Goal: Task Accomplishment & Management: Complete application form

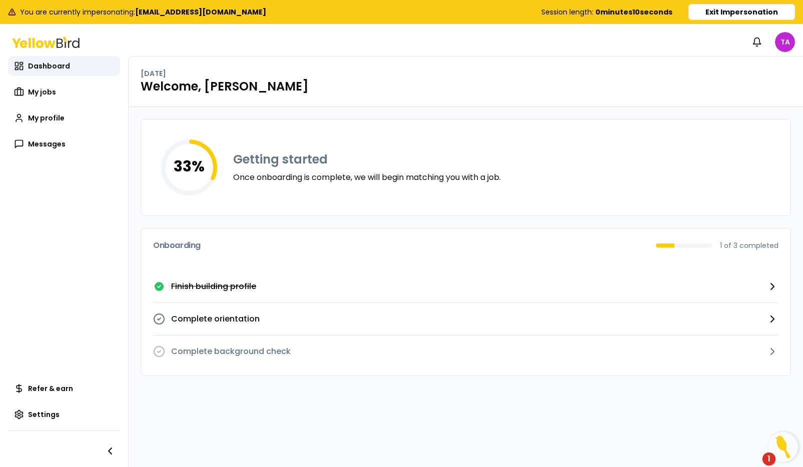
click at [750, 11] on button "Exit Impersonation" at bounding box center [741, 12] width 107 height 16
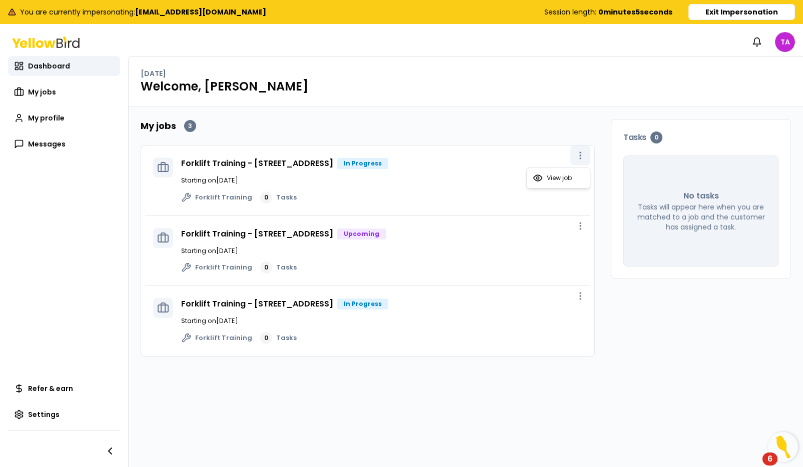
click at [579, 163] on button "button" at bounding box center [580, 156] width 20 height 20
click at [551, 176] on span "View job" at bounding box center [559, 178] width 25 height 8
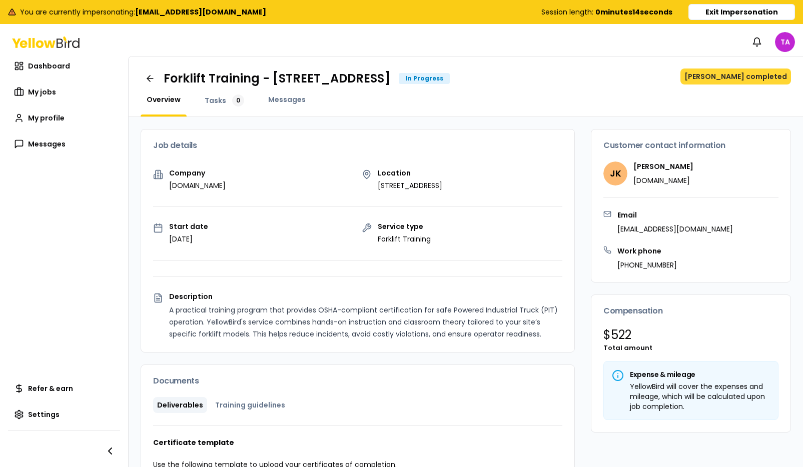
click at [760, 81] on button "[PERSON_NAME] completed" at bounding box center [735, 77] width 111 height 16
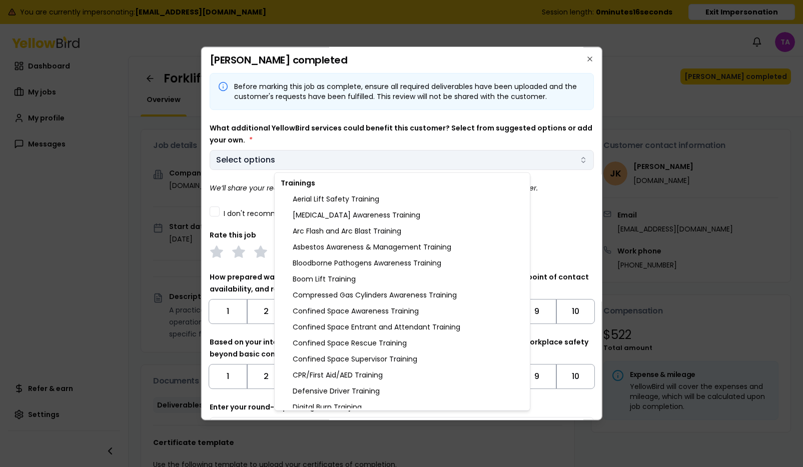
click at [265, 164] on body "You are currently impersonating: [EMAIL_ADDRESS][DOMAIN_NAME] Session length: 0…" at bounding box center [401, 271] width 803 height 542
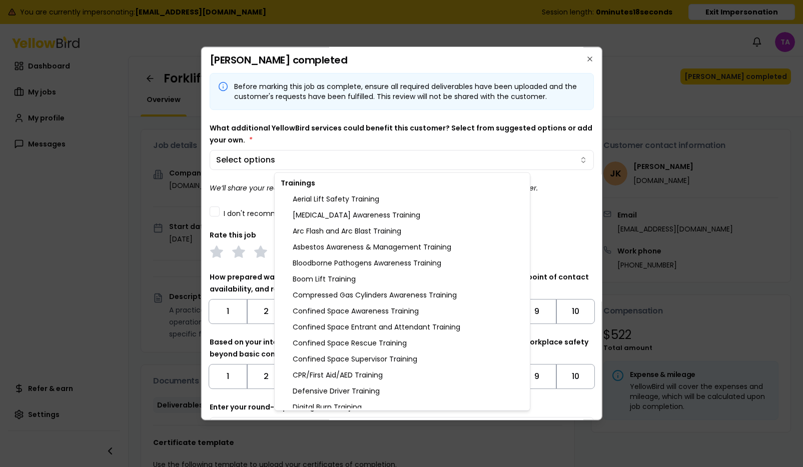
click at [289, 147] on body "You are currently impersonating: [EMAIL_ADDRESS][DOMAIN_NAME] Session length: 0…" at bounding box center [401, 271] width 803 height 542
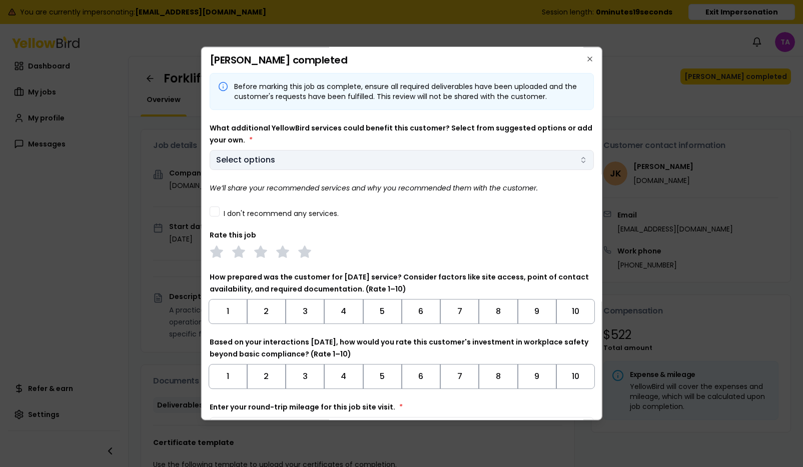
click at [279, 161] on body "You are currently impersonating: [EMAIL_ADDRESS][DOMAIN_NAME] Session length: 0…" at bounding box center [401, 271] width 803 height 542
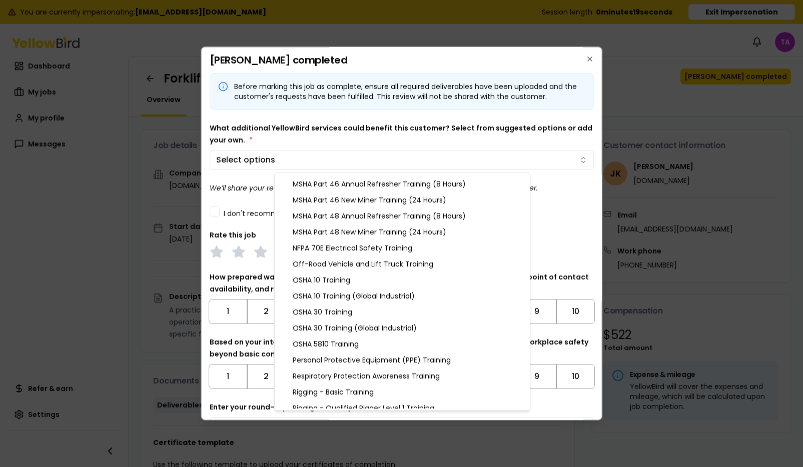
scroll to position [1093, 0]
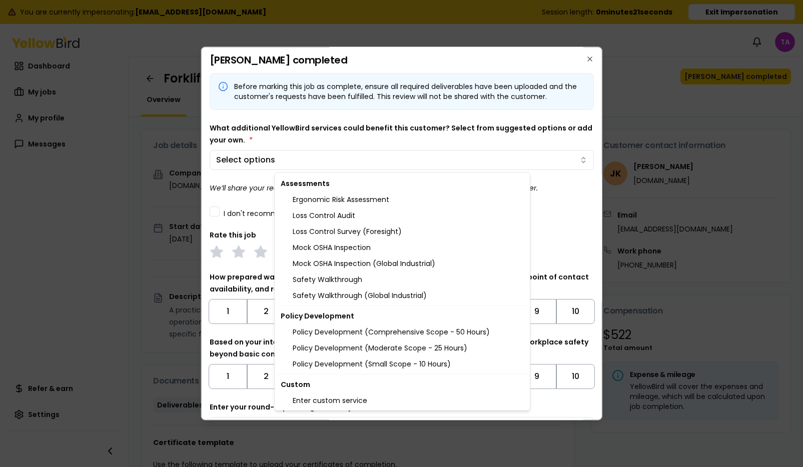
click at [561, 258] on body "You are currently impersonating: [EMAIL_ADDRESS][DOMAIN_NAME] Session length: 0…" at bounding box center [401, 271] width 803 height 542
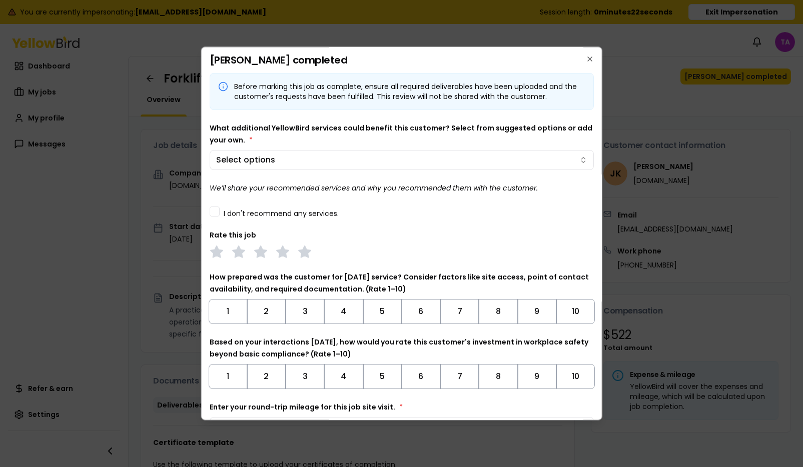
click at [229, 210] on label "I don't recommend any services." at bounding box center [280, 213] width 115 height 7
click at [219, 209] on button "I don't recommend any services." at bounding box center [214, 212] width 10 height 10
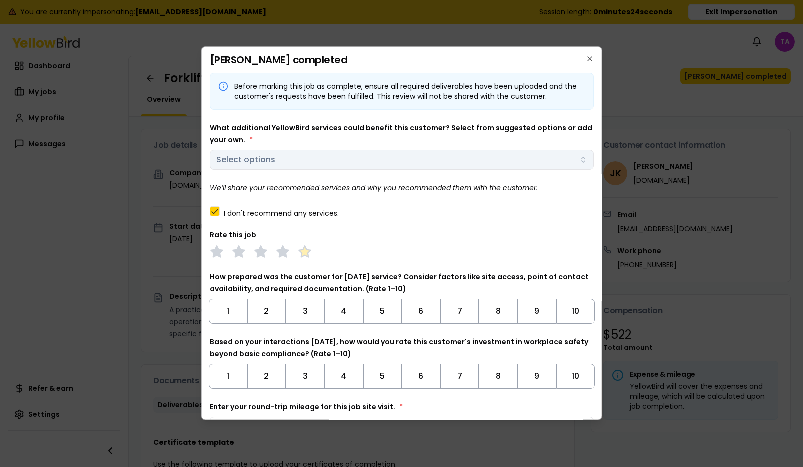
click at [303, 256] on polygon at bounding box center [305, 252] width 12 height 11
click at [582, 315] on button "10" at bounding box center [575, 311] width 39 height 25
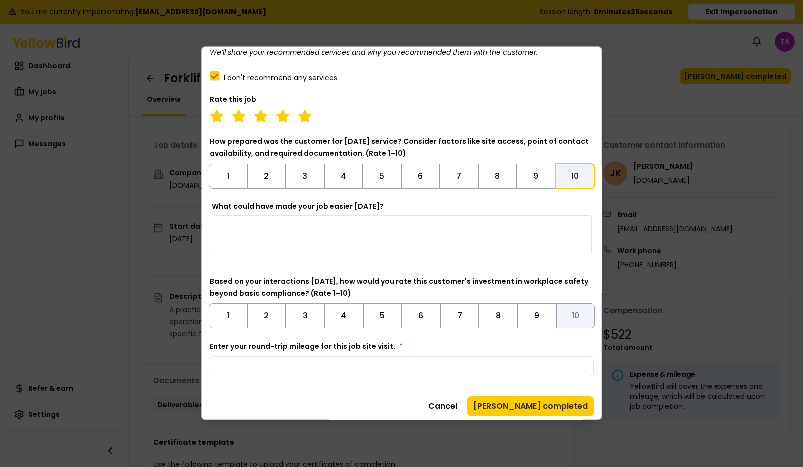
click at [571, 315] on button "10" at bounding box center [575, 316] width 39 height 25
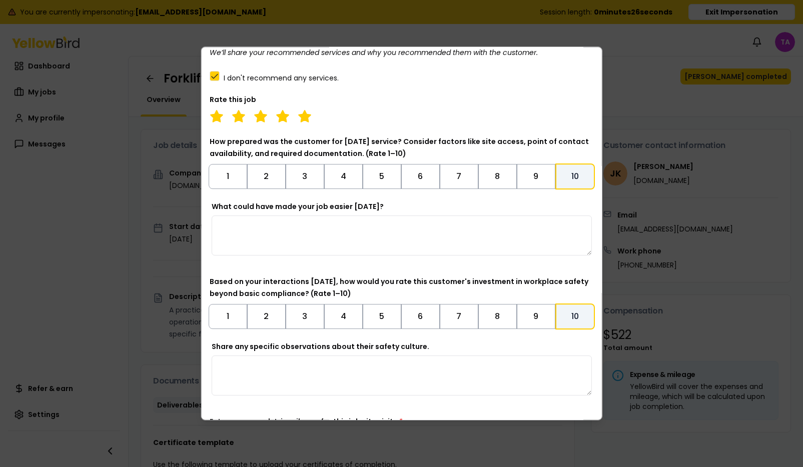
scroll to position [216, 0]
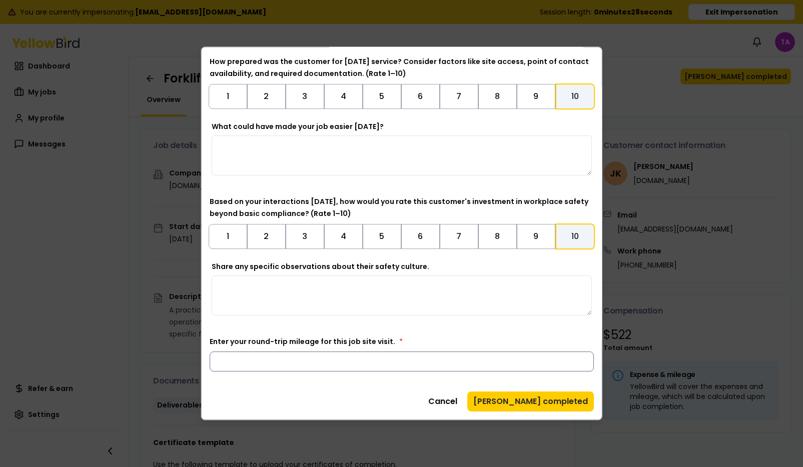
click at [474, 365] on input "Enter your round-trip mileage for this job site visit. *" at bounding box center [401, 362] width 385 height 20
type input "***"
click at [543, 402] on button "[PERSON_NAME] completed" at bounding box center [530, 402] width 127 height 20
click at [551, 407] on button "[PERSON_NAME] completed" at bounding box center [530, 402] width 127 height 20
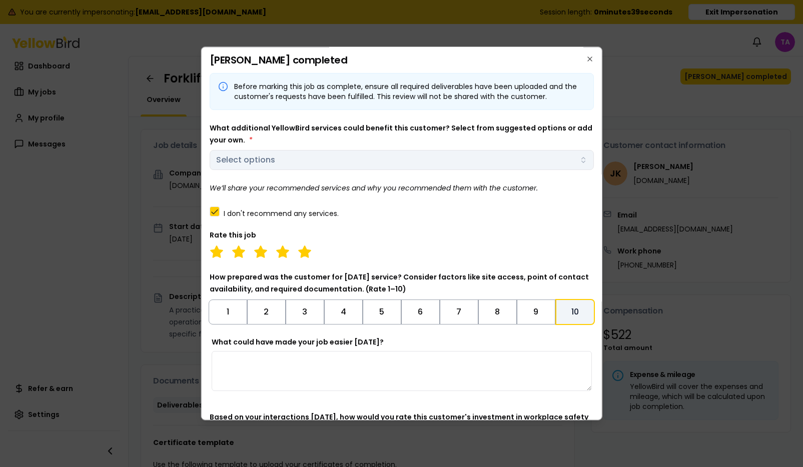
click at [362, 156] on div "What additional YellowBird services could benefit this customer? Select from su…" at bounding box center [401, 146] width 385 height 48
click at [354, 163] on div "What additional YellowBird services could benefit this customer? Select from su…" at bounding box center [401, 146] width 385 height 48
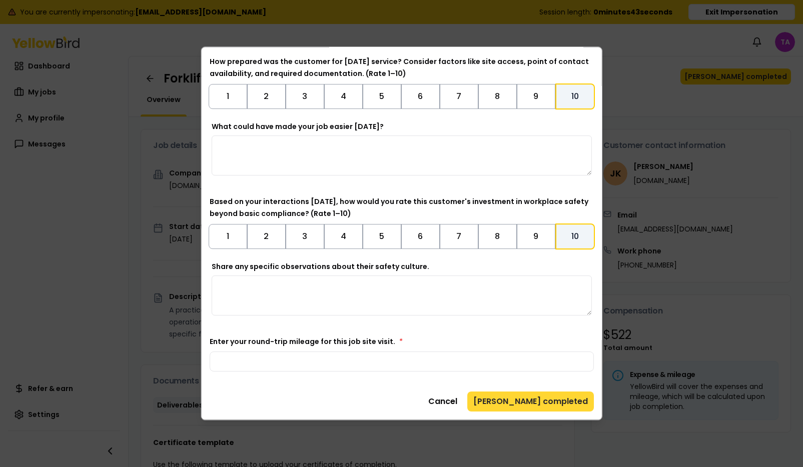
click at [547, 403] on button "[PERSON_NAME] completed" at bounding box center [530, 402] width 127 height 20
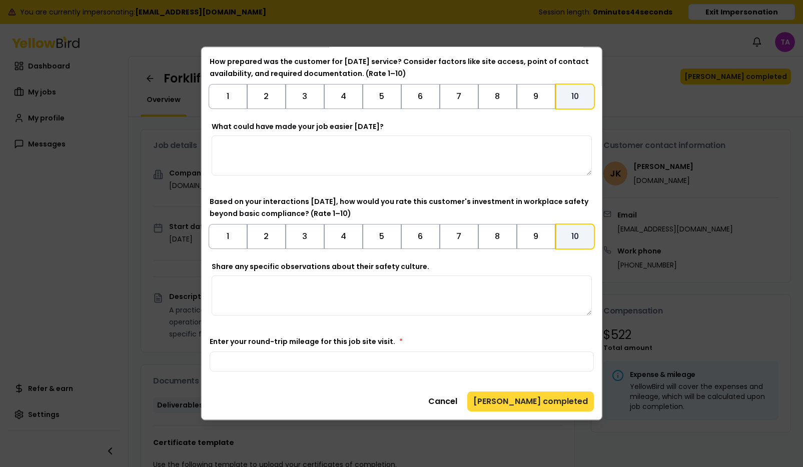
click at [547, 403] on button "[PERSON_NAME] completed" at bounding box center [530, 402] width 127 height 20
click at [488, 285] on textarea "Share any specific observations about their safety culture." at bounding box center [401, 296] width 381 height 40
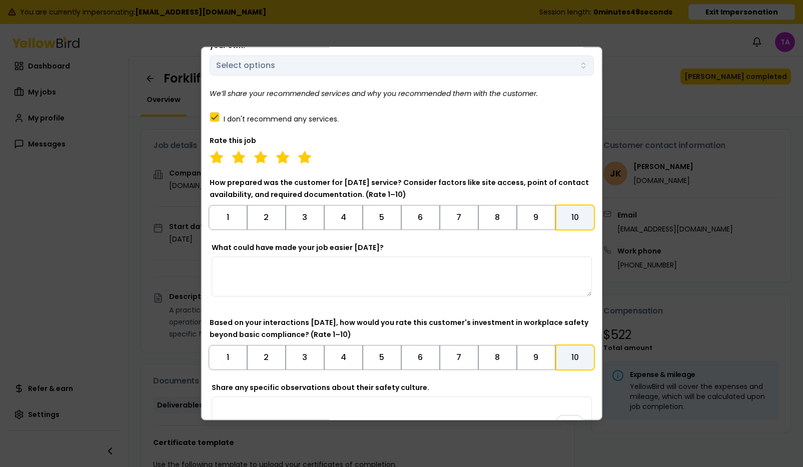
scroll to position [0, 0]
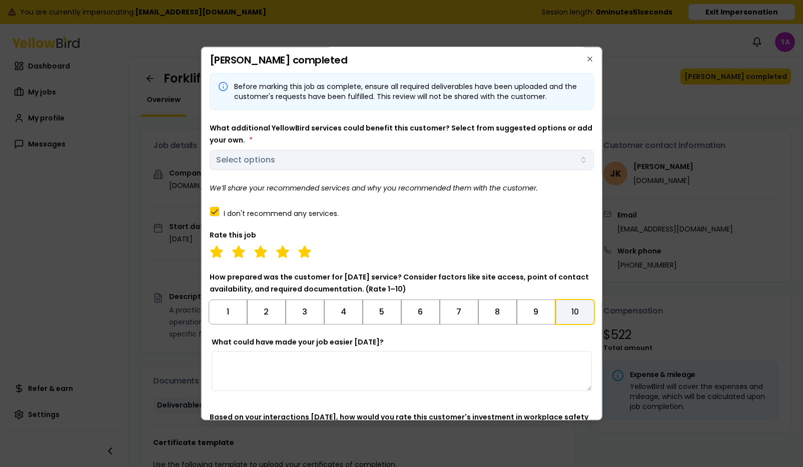
click at [406, 169] on div "What additional YellowBird services could benefit this customer? Select from su…" at bounding box center [401, 146] width 385 height 48
click at [404, 161] on div "What additional YellowBird services could benefit this customer? Select from su…" at bounding box center [401, 146] width 385 height 48
click at [245, 208] on div "I don't recommend any services." at bounding box center [401, 211] width 385 height 11
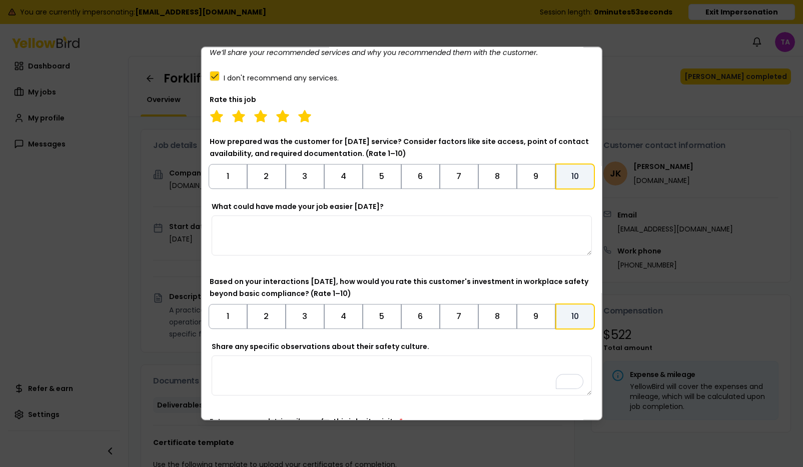
scroll to position [216, 0]
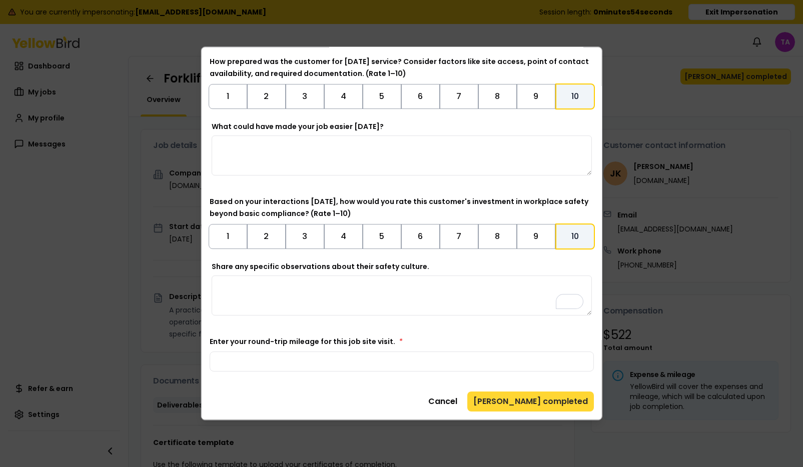
click at [541, 401] on button "[PERSON_NAME] completed" at bounding box center [530, 402] width 127 height 20
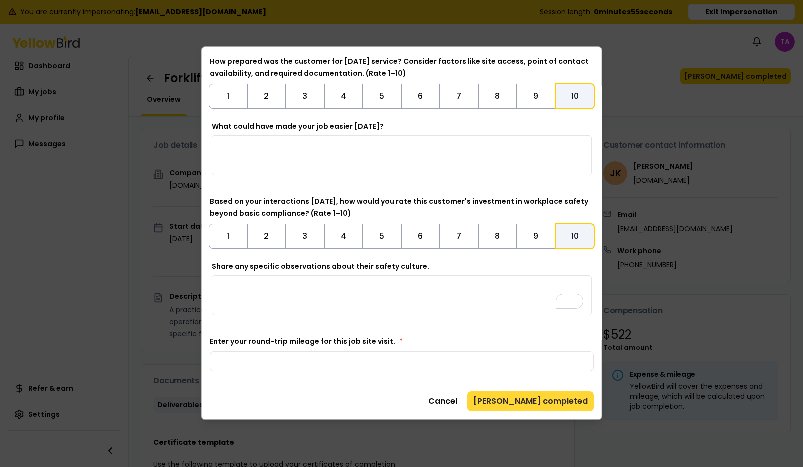
click at [541, 401] on button "[PERSON_NAME] completed" at bounding box center [530, 402] width 127 height 20
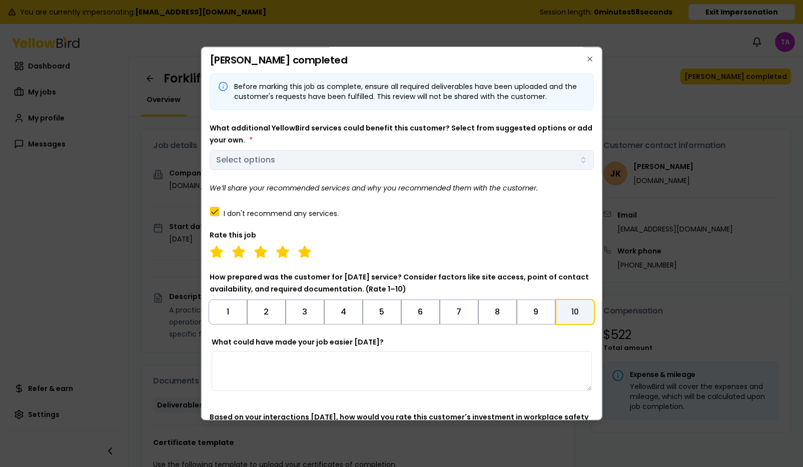
click at [299, 213] on label "I don't recommend any services." at bounding box center [280, 213] width 115 height 7
click at [219, 213] on button "I don't recommend any services." at bounding box center [214, 212] width 10 height 10
click at [321, 163] on body "You are currently impersonating: [EMAIL_ADDRESS][DOMAIN_NAME] Session length: 0…" at bounding box center [401, 271] width 803 height 542
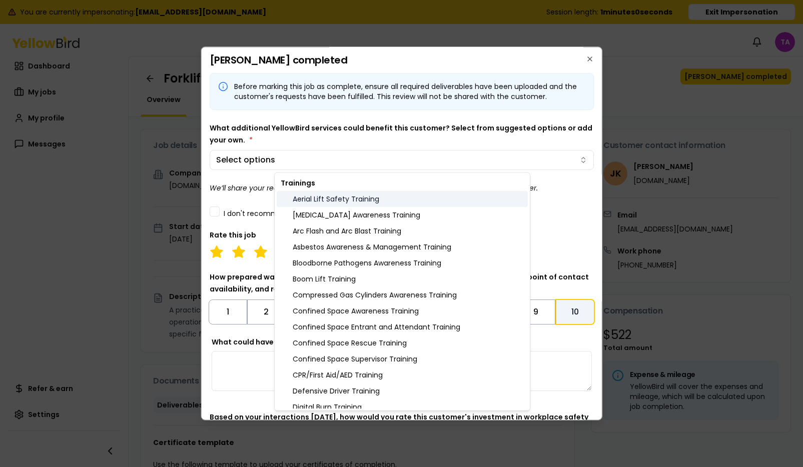
click at [313, 195] on div "Aerial Lift Safety Training" at bounding box center [402, 199] width 251 height 16
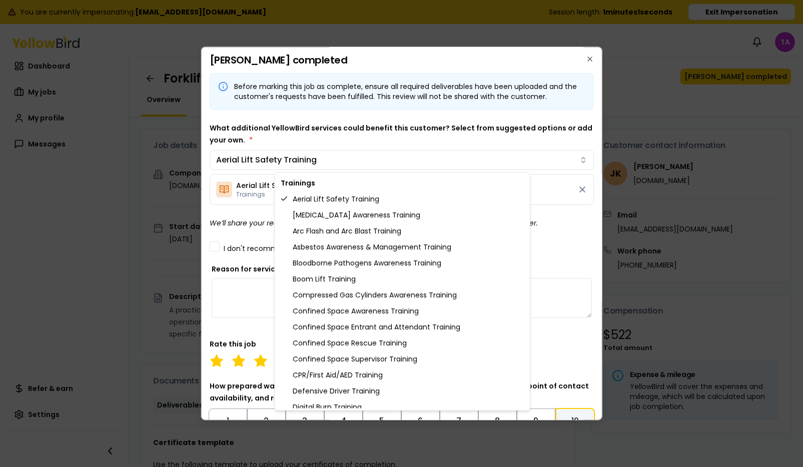
click at [532, 267] on div at bounding box center [401, 233] width 803 height 467
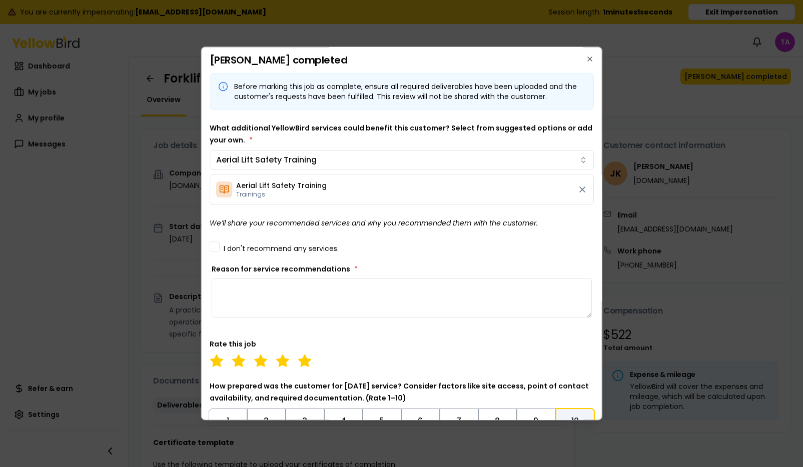
scroll to position [325, 0]
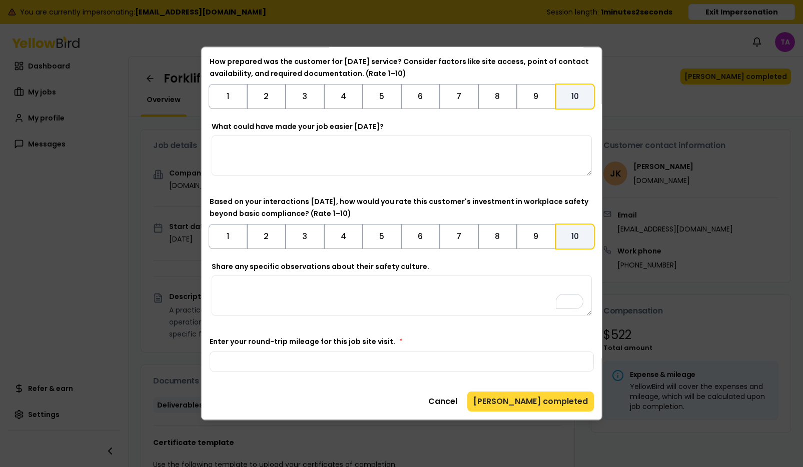
click at [543, 412] on div "Mark job completed Before marking this job as complete, ensure all required del…" at bounding box center [402, 234] width 402 height 374
click at [543, 411] on button "[PERSON_NAME] completed" at bounding box center [530, 402] width 127 height 20
type textarea "**"
click at [537, 401] on button "[PERSON_NAME] completed" at bounding box center [530, 402] width 127 height 20
click at [533, 403] on button "[PERSON_NAME] completed" at bounding box center [530, 402] width 127 height 20
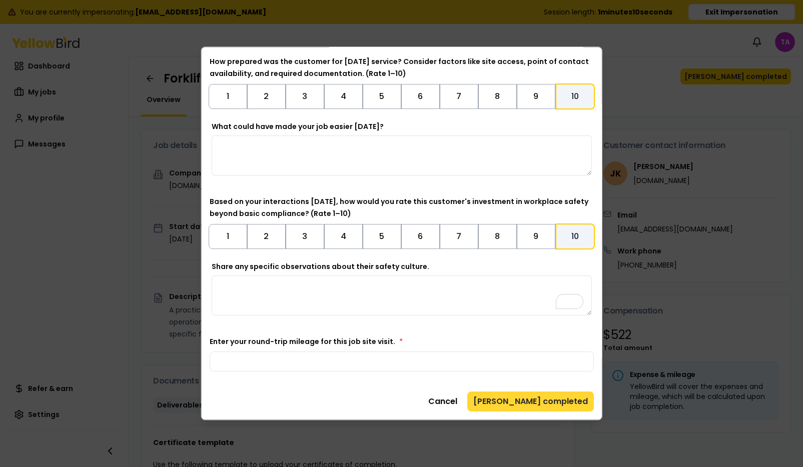
click at [533, 403] on button "[PERSON_NAME] completed" at bounding box center [530, 402] width 127 height 20
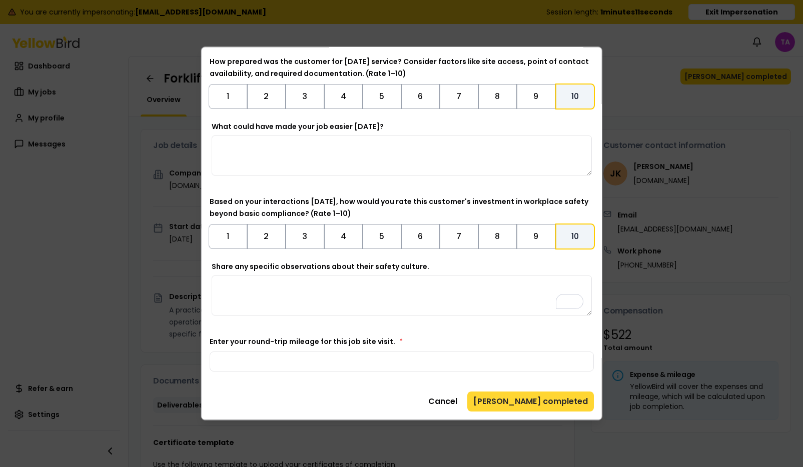
click at [533, 403] on button "[PERSON_NAME] completed" at bounding box center [530, 402] width 127 height 20
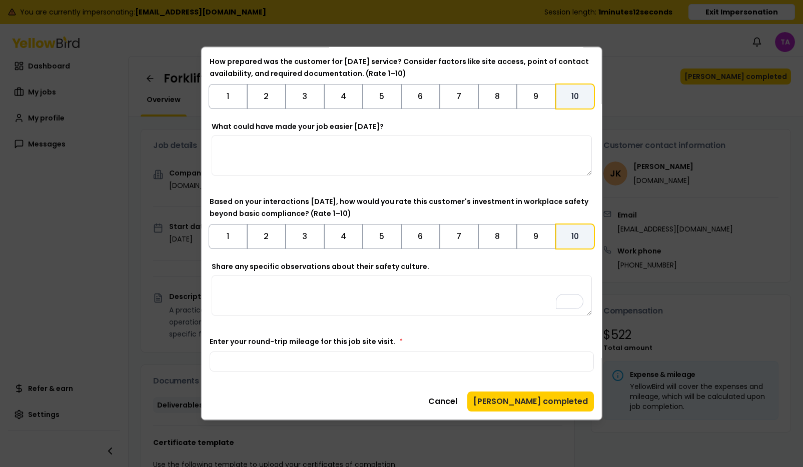
scroll to position [0, 0]
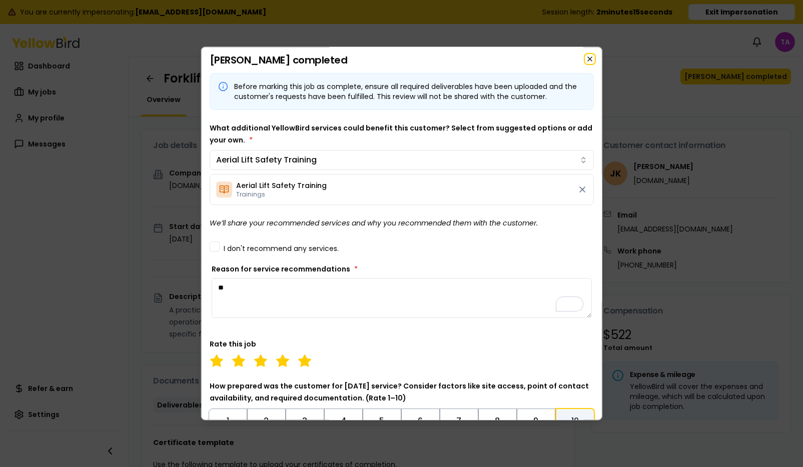
click at [589, 56] on icon "button" at bounding box center [590, 59] width 8 height 8
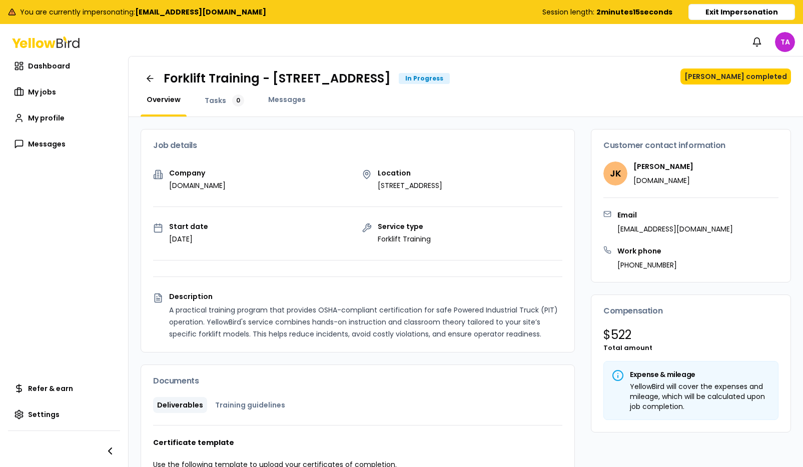
click at [720, 14] on button "Exit Impersonation" at bounding box center [741, 12] width 107 height 16
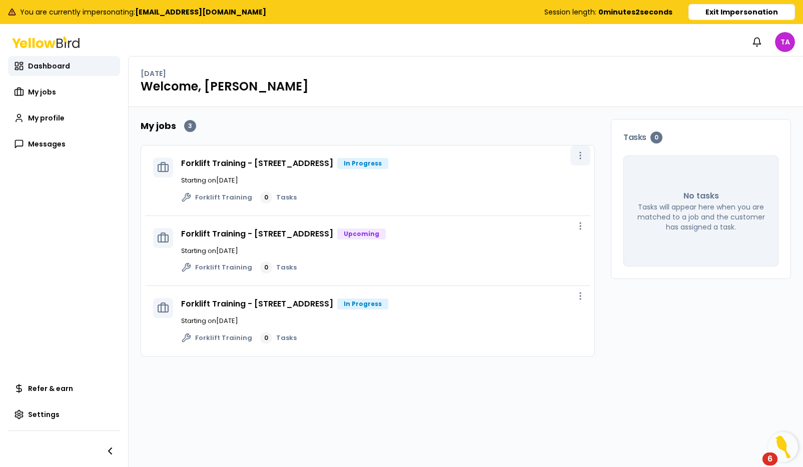
click at [580, 158] on circle "button" at bounding box center [580, 158] width 1 height 1
click at [556, 174] on span "View job" at bounding box center [559, 178] width 25 height 8
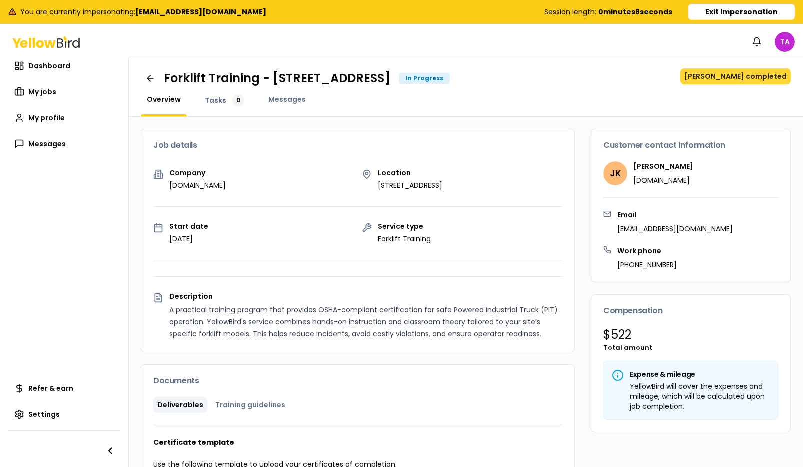
click at [743, 75] on button "[PERSON_NAME] completed" at bounding box center [735, 77] width 111 height 16
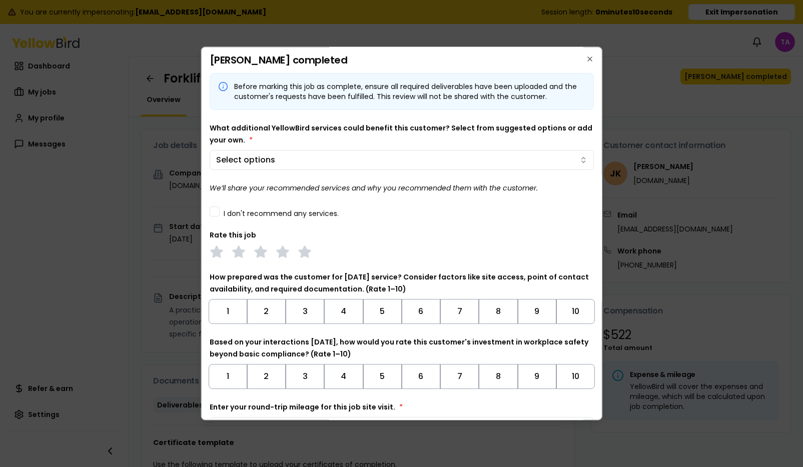
click at [272, 213] on label "I don't recommend any services." at bounding box center [280, 213] width 115 height 7
click at [219, 213] on button "I don't recommend any services." at bounding box center [214, 212] width 10 height 10
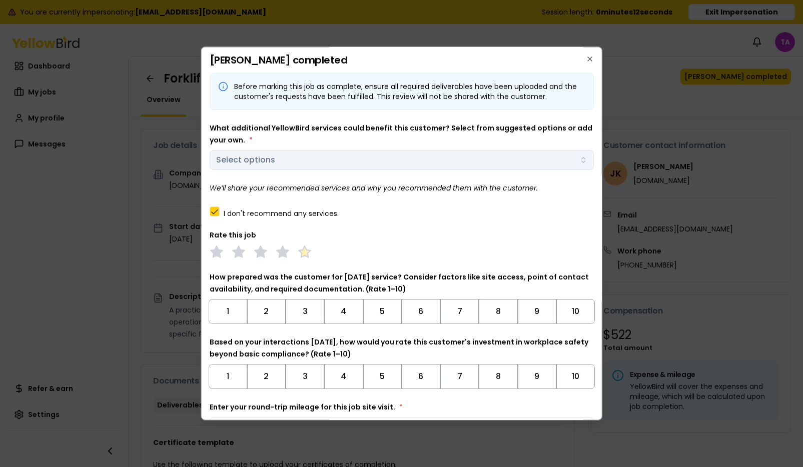
click at [304, 250] on polygon at bounding box center [305, 252] width 12 height 11
click at [572, 311] on button "10" at bounding box center [575, 311] width 39 height 25
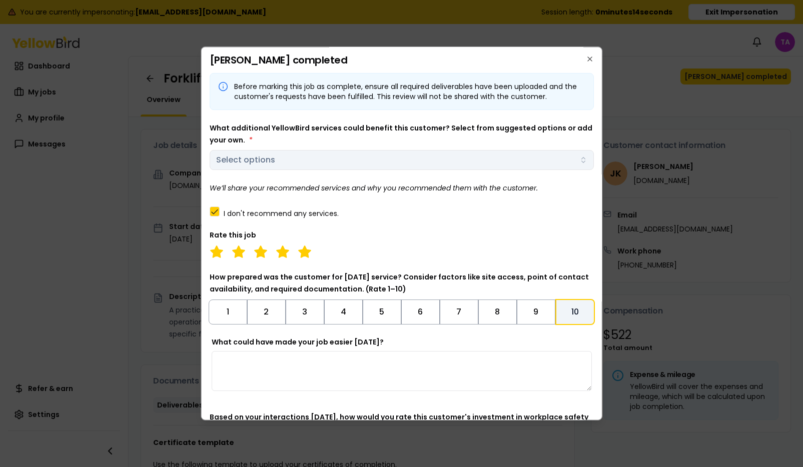
scroll to position [107, 0]
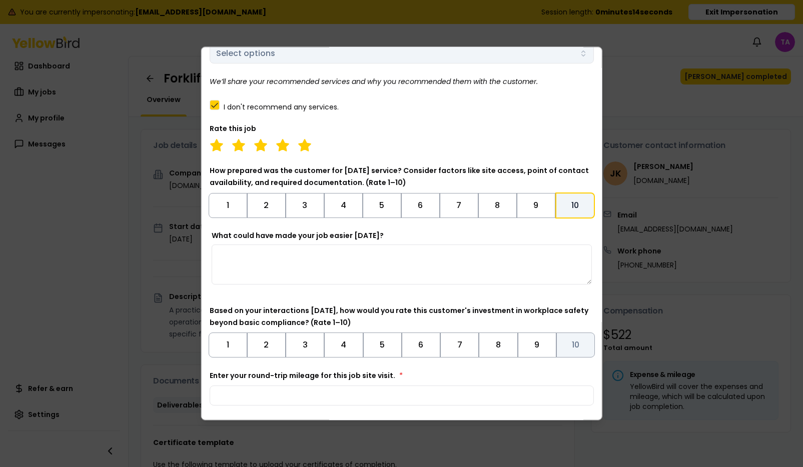
click at [575, 346] on button "10" at bounding box center [575, 345] width 39 height 25
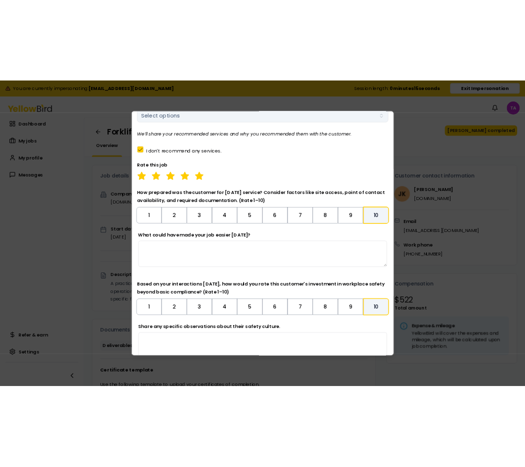
scroll to position [216, 0]
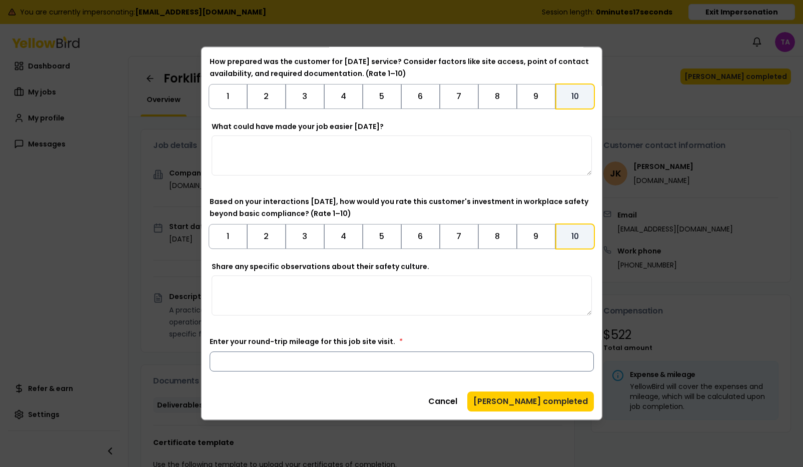
click at [455, 368] on input "Enter your round-trip mileage for this job site visit. *" at bounding box center [401, 362] width 385 height 20
click at [541, 402] on button "[PERSON_NAME] completed" at bounding box center [530, 402] width 127 height 20
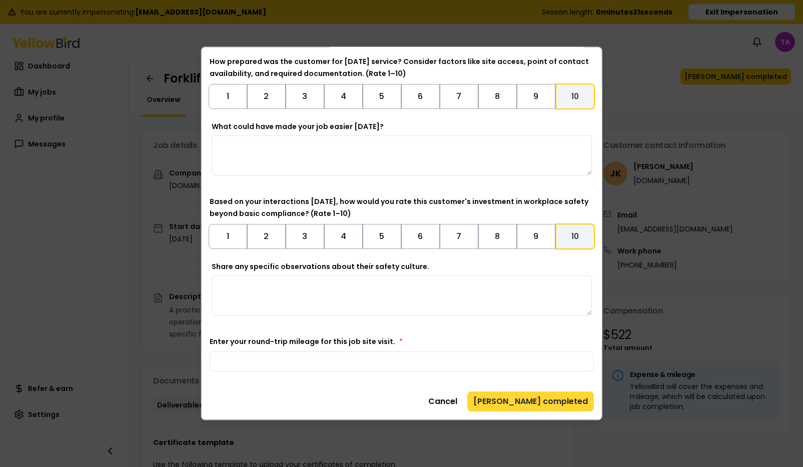
click at [541, 402] on button "[PERSON_NAME] completed" at bounding box center [530, 402] width 127 height 20
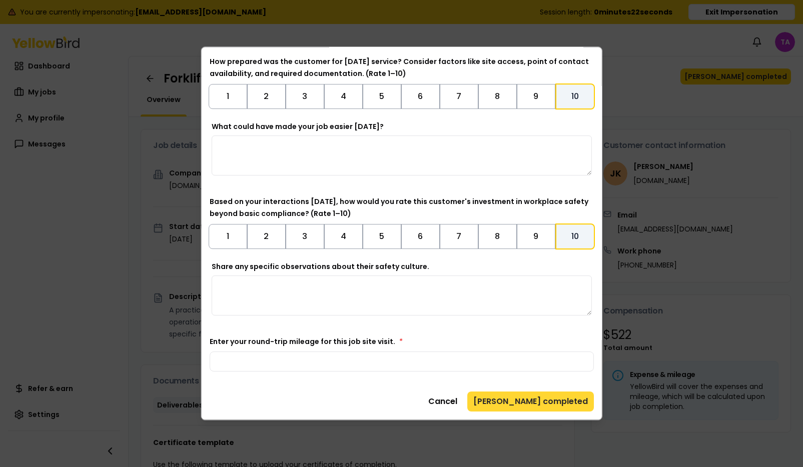
click at [541, 402] on button "[PERSON_NAME] completed" at bounding box center [530, 402] width 127 height 20
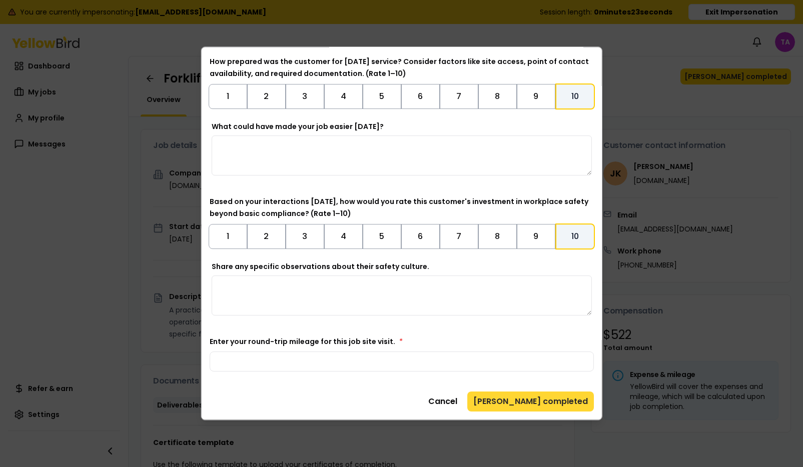
click at [541, 402] on button "[PERSON_NAME] completed" at bounding box center [530, 402] width 127 height 20
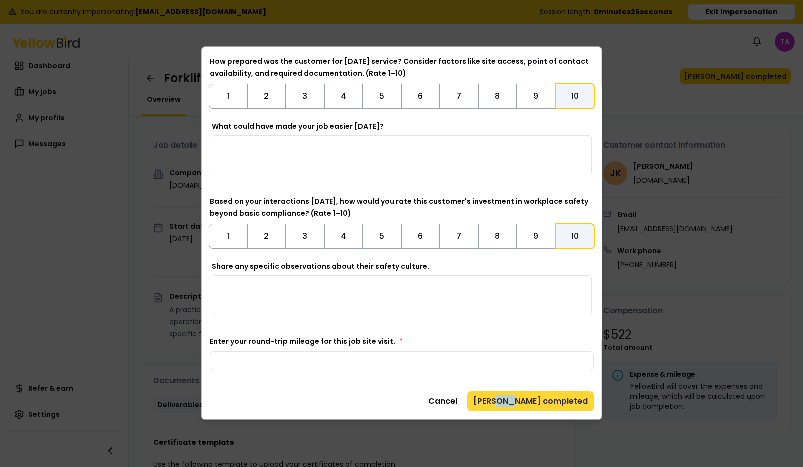
click at [528, 399] on button "[PERSON_NAME] completed" at bounding box center [530, 402] width 127 height 20
click at [488, 332] on div "Before marking this job as complete, ensure all required deliverables have been…" at bounding box center [401, 114] width 385 height 514
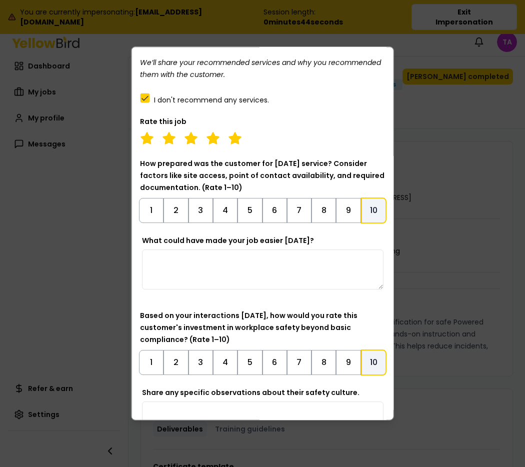
scroll to position [272, 0]
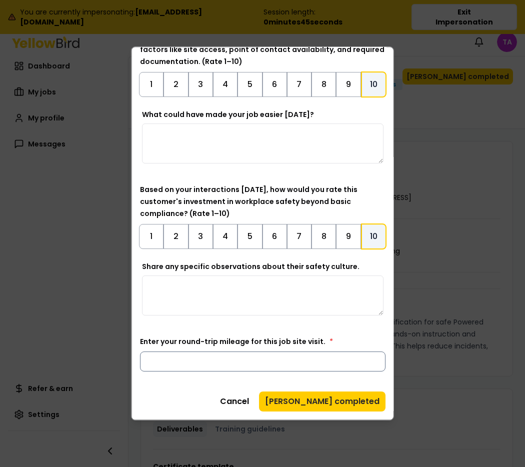
click at [177, 366] on input "***" at bounding box center [263, 362] width 246 height 20
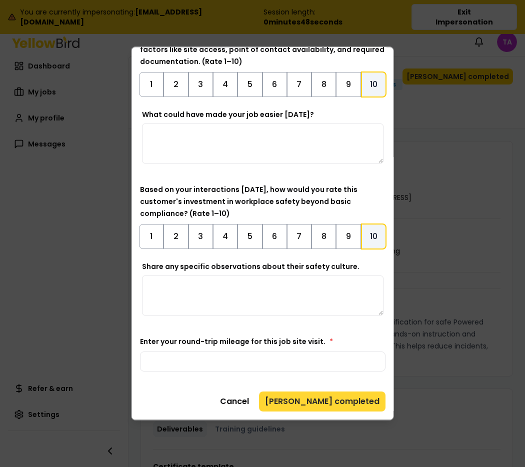
type input "*"
click at [345, 401] on button "[PERSON_NAME] completed" at bounding box center [322, 402] width 127 height 20
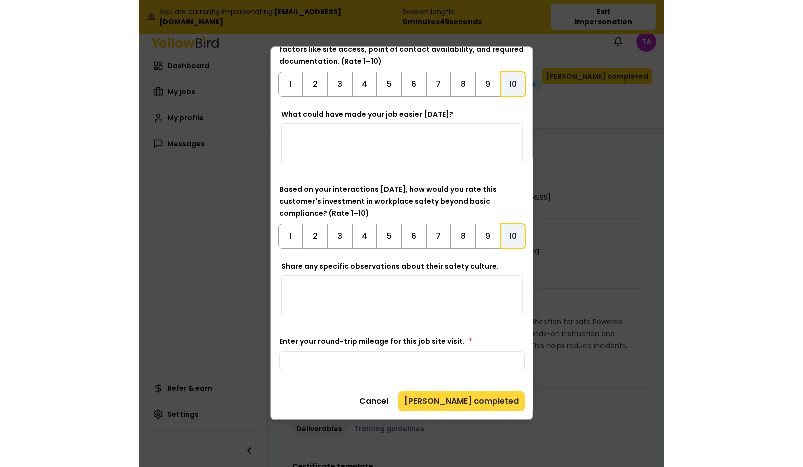
scroll to position [0, 0]
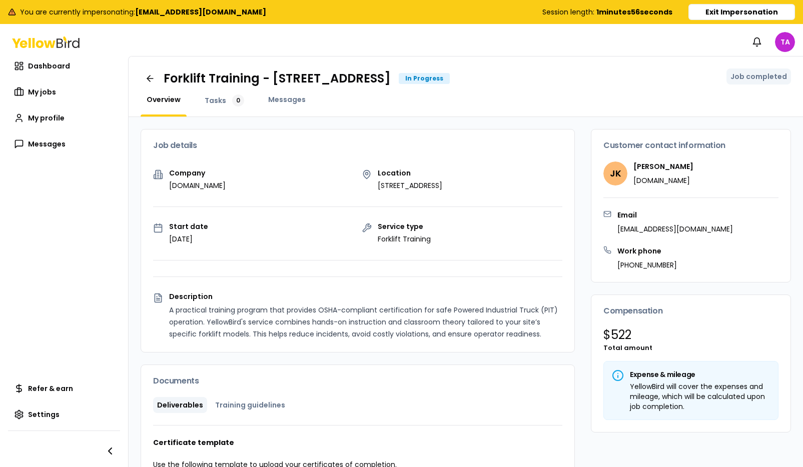
click at [719, 10] on button "Exit Impersonation" at bounding box center [741, 12] width 107 height 16
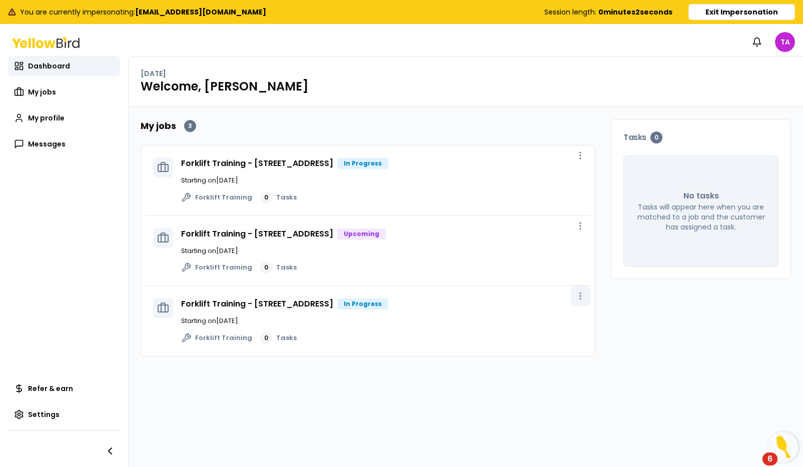
click at [583, 299] on icon "button" at bounding box center [580, 296] width 10 height 10
click at [560, 322] on span "View job" at bounding box center [559, 319] width 25 height 8
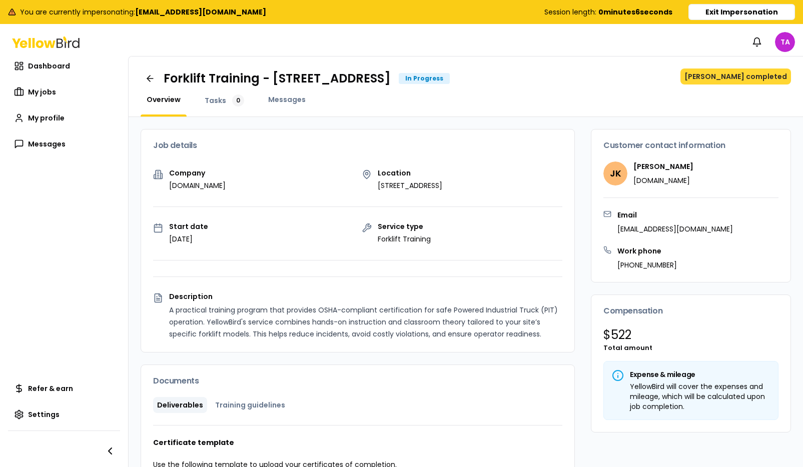
click at [739, 80] on button "[PERSON_NAME] completed" at bounding box center [735, 77] width 111 height 16
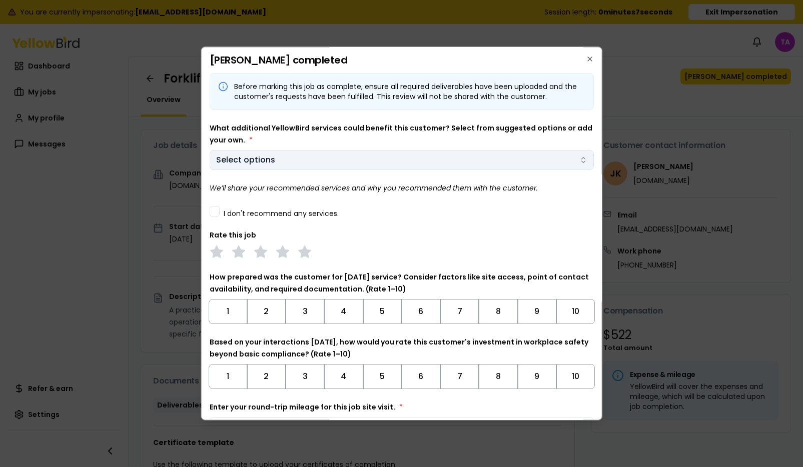
click at [414, 167] on body "You are currently impersonating: 67asanomat91@gmail.com Session length: 0 minut…" at bounding box center [401, 271] width 803 height 542
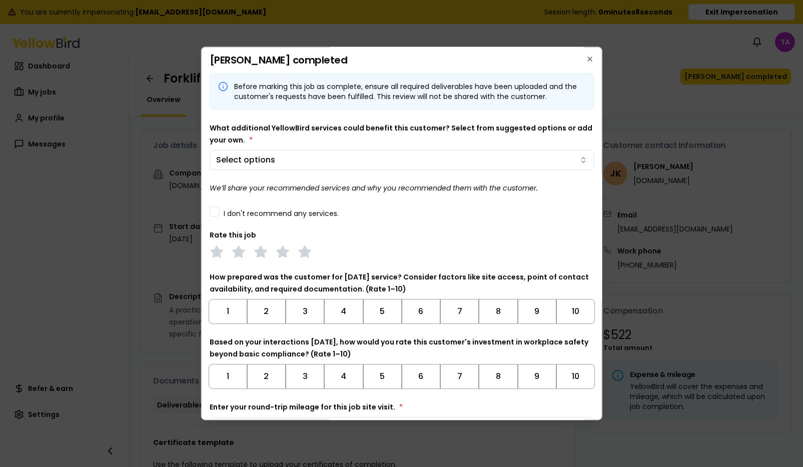
click at [219, 224] on body "You are currently impersonating: 67asanomat91@gmail.com Session length: 0 minut…" at bounding box center [401, 271] width 803 height 542
click at [224, 219] on div "Before marking this job as complete, ensure all required deliverables have been…" at bounding box center [401, 255] width 385 height 364
click at [233, 213] on label "I don't recommend any services." at bounding box center [280, 213] width 115 height 7
click at [219, 213] on button "I don't recommend any services." at bounding box center [214, 212] width 10 height 10
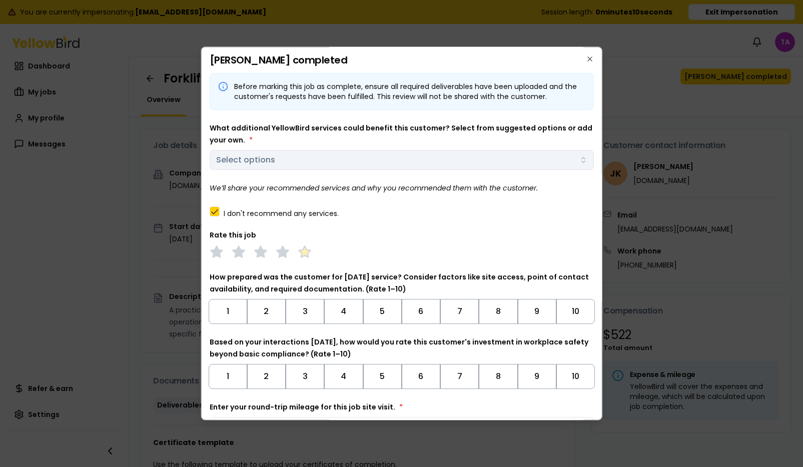
click at [301, 256] on polygon at bounding box center [305, 252] width 12 height 11
click at [586, 311] on button "10" at bounding box center [575, 311] width 39 height 25
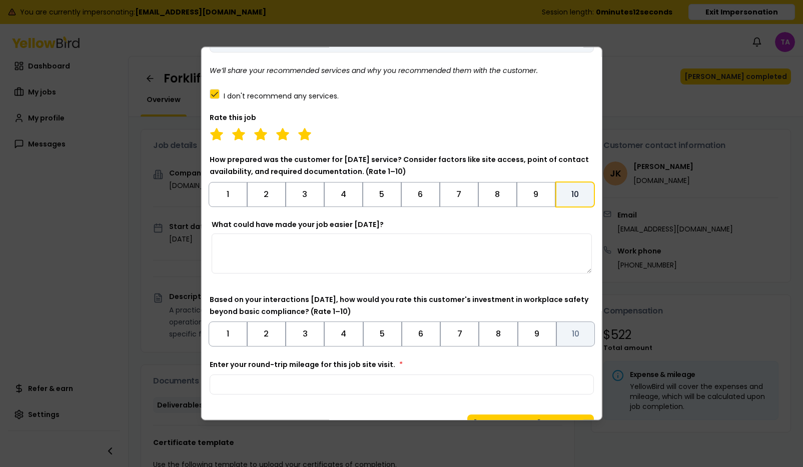
click at [570, 333] on button "10" at bounding box center [575, 334] width 39 height 25
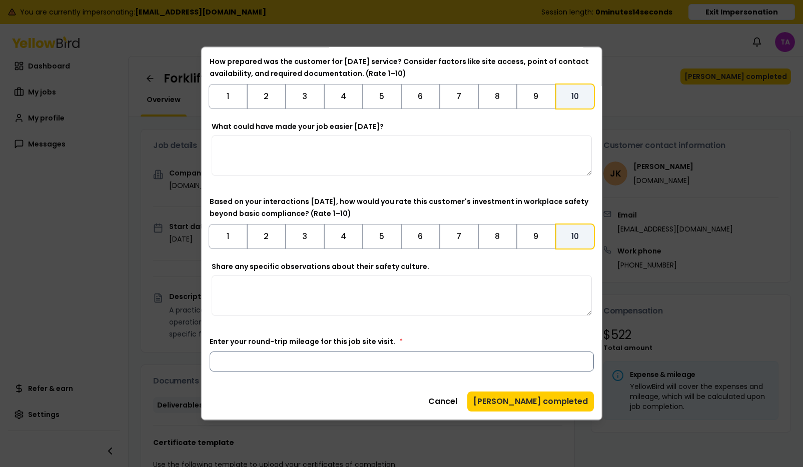
click at [515, 367] on input "Enter your round-trip mileage for this job site visit. *" at bounding box center [401, 362] width 385 height 20
type input "*"
click at [570, 404] on button "[PERSON_NAME] completed" at bounding box center [530, 402] width 127 height 20
